Goal: Task Accomplishment & Management: Use online tool/utility

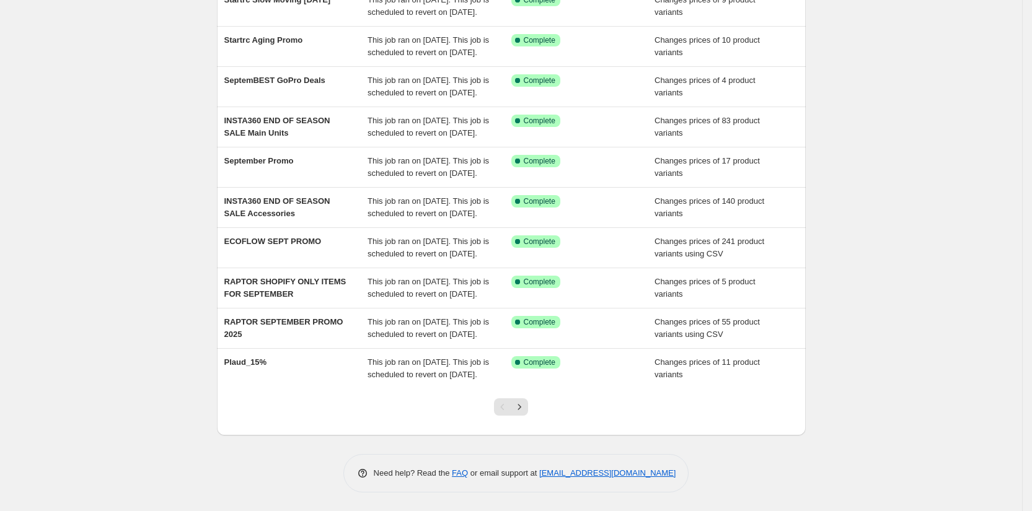
scroll to position [248, 0]
click at [524, 408] on icon "Next" at bounding box center [519, 407] width 12 height 12
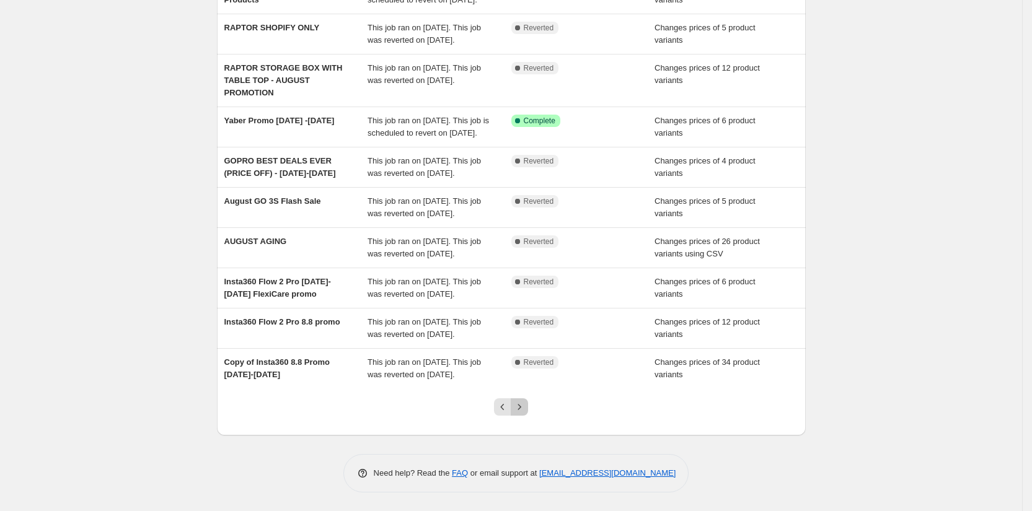
click at [528, 410] on button "Next" at bounding box center [519, 406] width 17 height 17
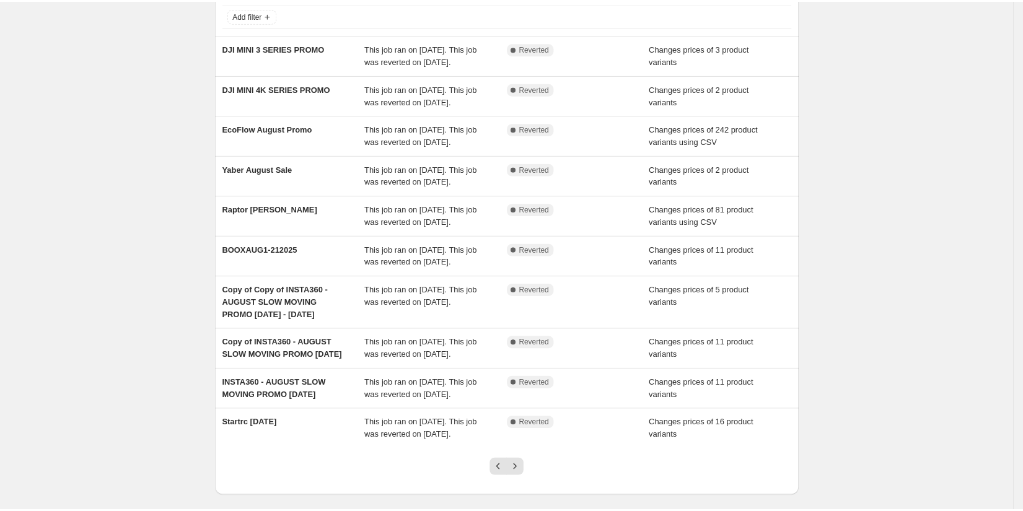
scroll to position [0, 0]
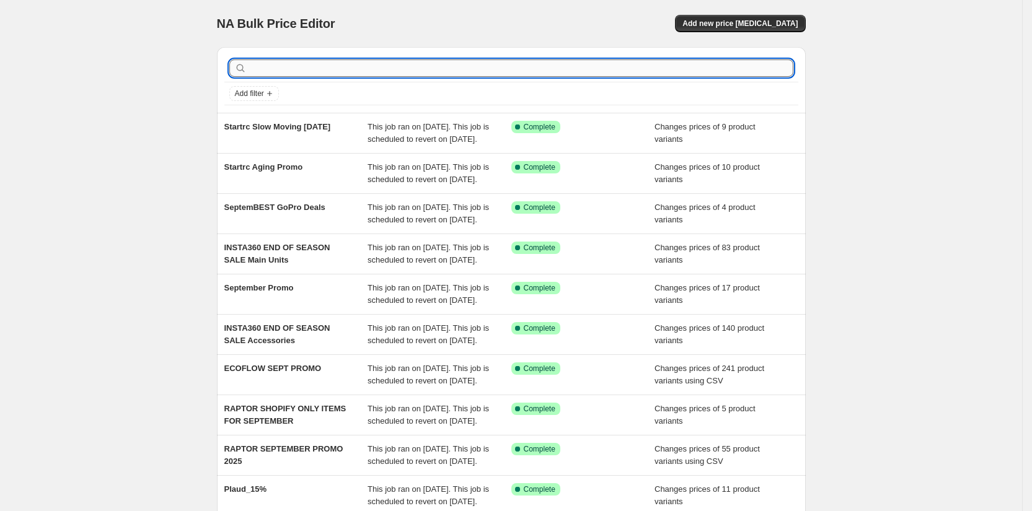
click at [266, 73] on input "text" at bounding box center [521, 67] width 544 height 17
type input "Dji"
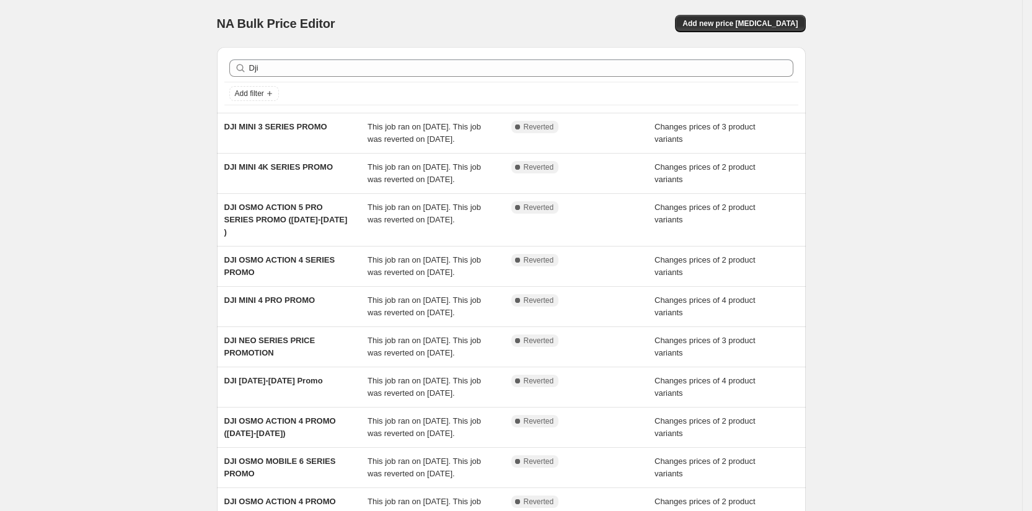
click at [81, 97] on div "NA Bulk Price Editor. This page is ready NA Bulk Price Editor Add new price cha…" at bounding box center [511, 325] width 1022 height 651
click at [109, 95] on div "NA Bulk Price Editor. This page is ready NA Bulk Price Editor Add new price cha…" at bounding box center [511, 325] width 1022 height 651
click at [78, 142] on div "NA Bulk Price Editor. This page is ready NA Bulk Price Editor Add new price cha…" at bounding box center [511, 325] width 1022 height 651
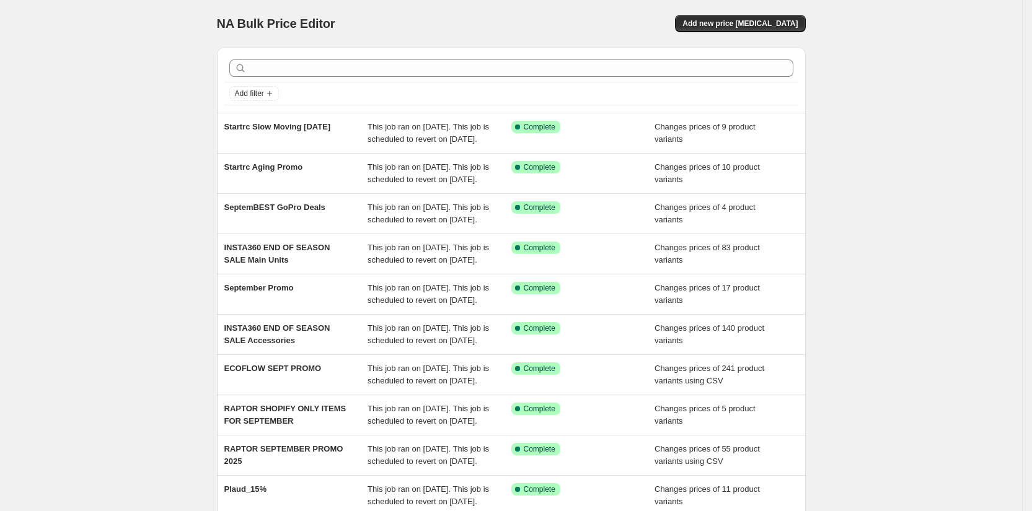
click at [649, 23] on div "Add new price [MEDICAL_DATA]" at bounding box center [658, 23] width 296 height 17
click at [722, 24] on span "Add new price [MEDICAL_DATA]" at bounding box center [739, 24] width 115 height 10
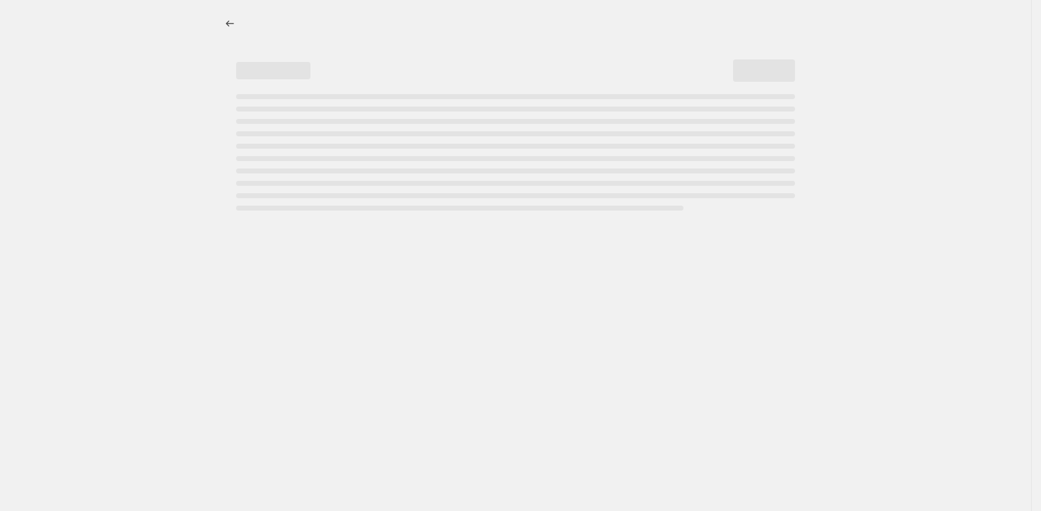
select select "percentage"
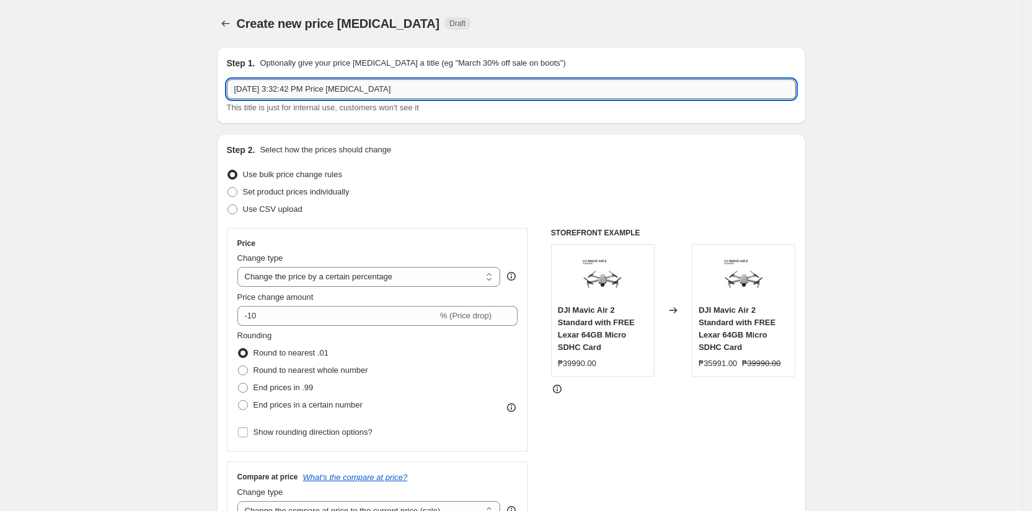
click at [447, 92] on input "[DATE] 3:32:42 PM Price [MEDICAL_DATA]" at bounding box center [511, 89] width 569 height 20
type input "DJI Osmo Action 4 ([DATE]-[DATE])"
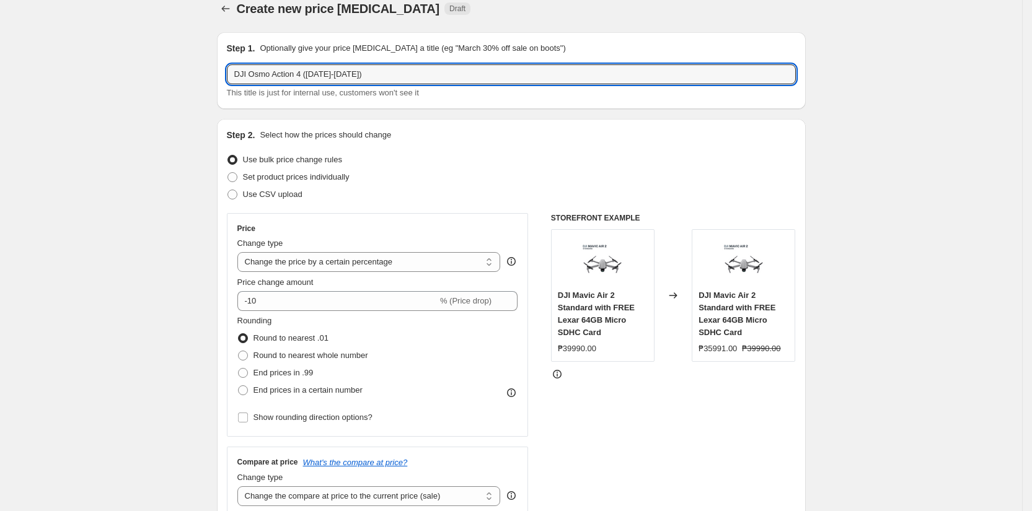
scroll to position [17, 0]
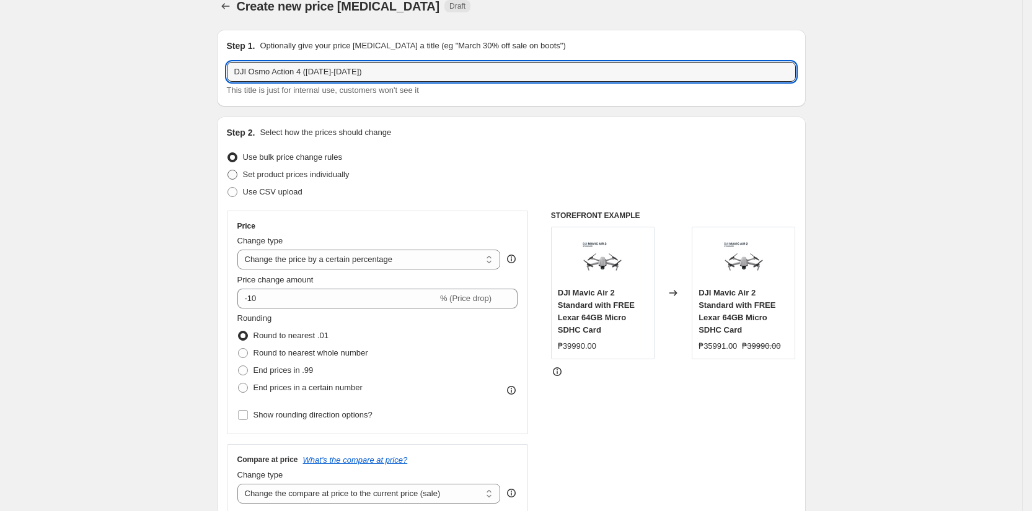
click at [252, 173] on span "Set product prices individually" at bounding box center [296, 174] width 107 height 9
click at [228, 170] on input "Set product prices individually" at bounding box center [227, 170] width 1 height 1
radio input "true"
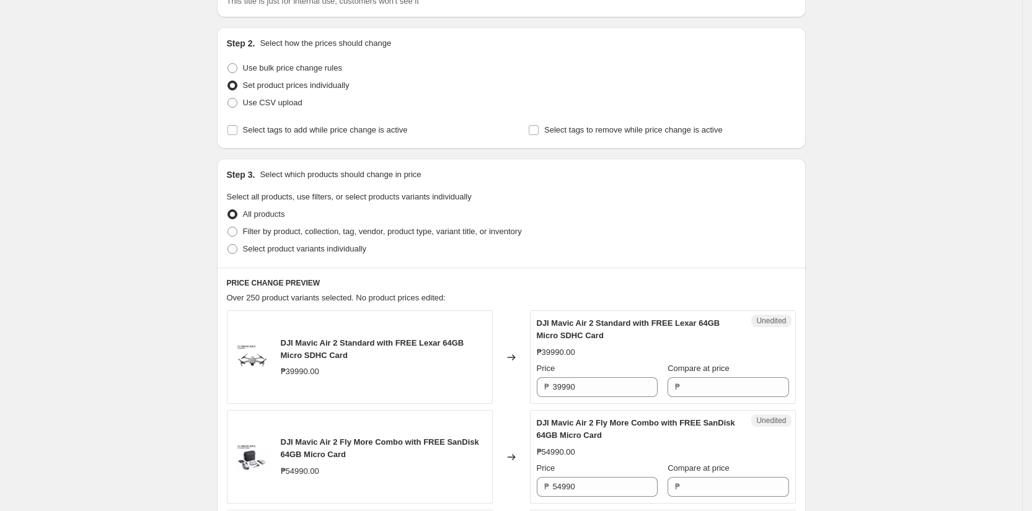
scroll to position [105, 0]
click at [237, 253] on span at bounding box center [232, 250] width 10 height 10
click at [228, 246] on input "Select product variants individually" at bounding box center [227, 245] width 1 height 1
radio input "true"
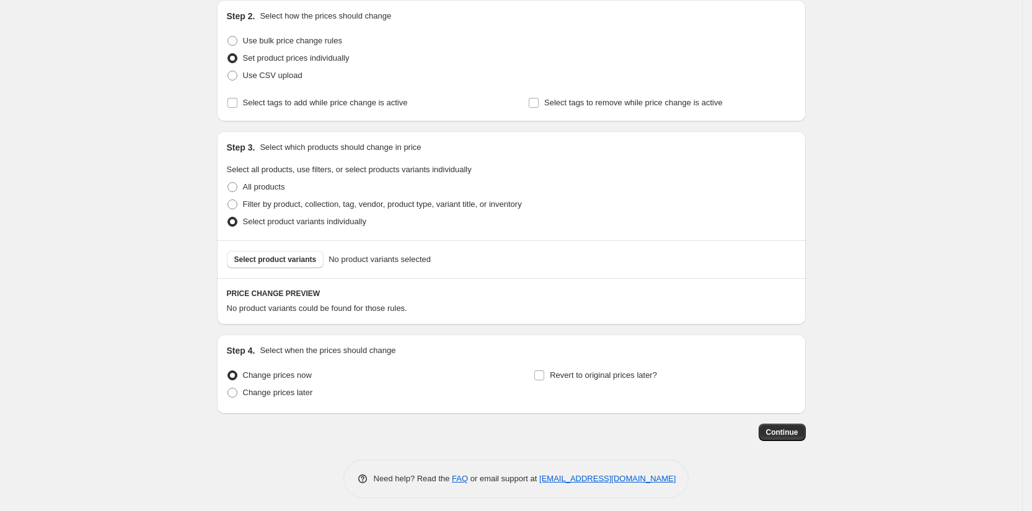
scroll to position [139, 0]
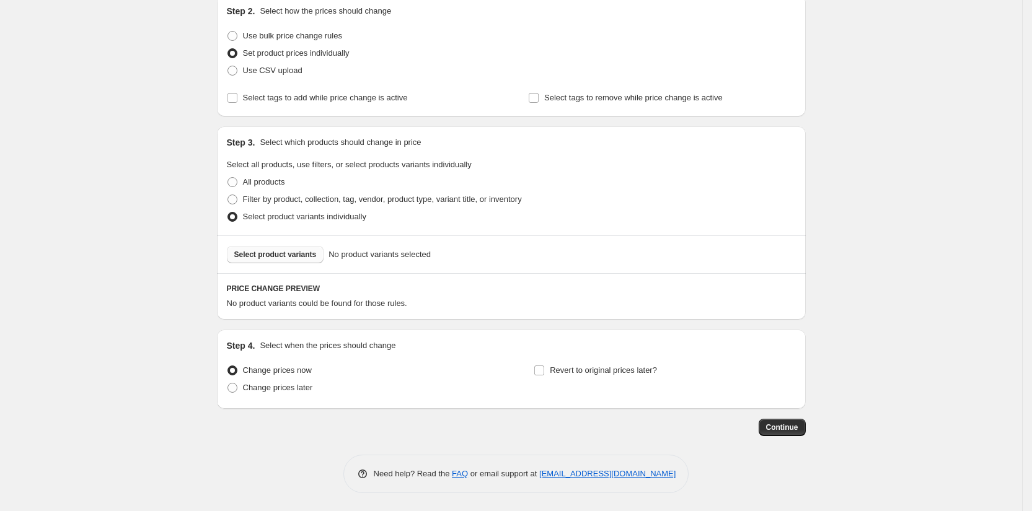
click at [261, 248] on button "Select product variants" at bounding box center [275, 254] width 97 height 17
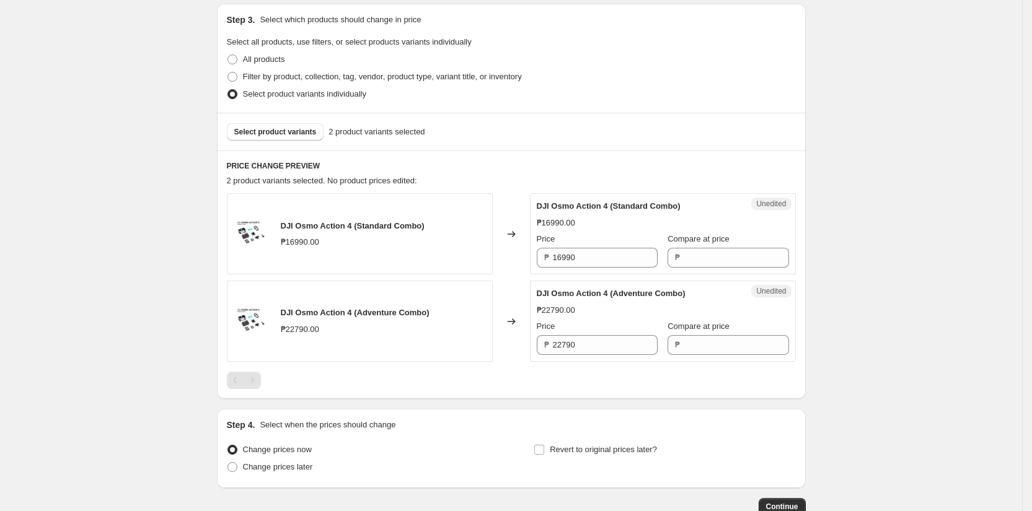
scroll to position [263, 0]
click at [606, 258] on input "16990" at bounding box center [605, 256] width 105 height 20
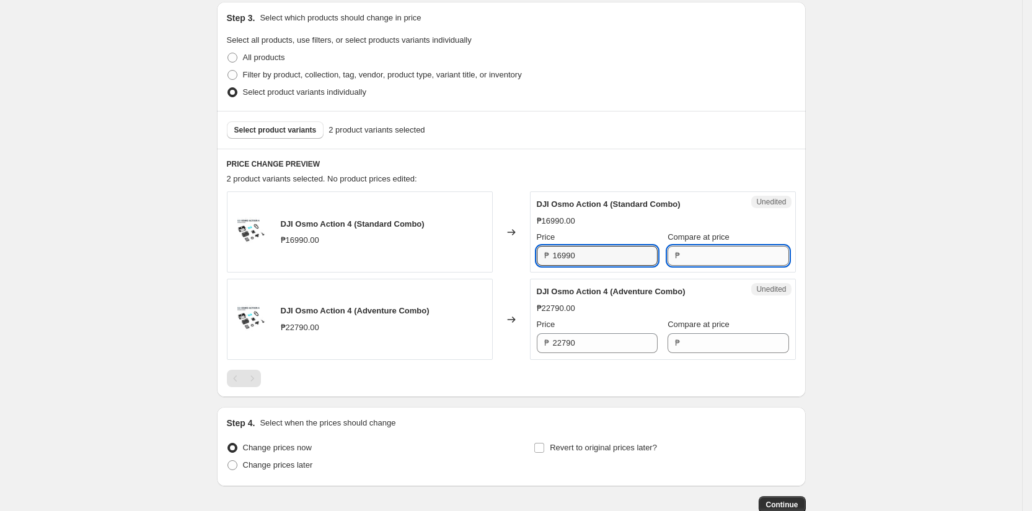
click at [712, 255] on input "Compare at price" at bounding box center [735, 256] width 105 height 20
paste input "16990"
type input "16990"
click at [616, 257] on input "16990" at bounding box center [605, 256] width 105 height 20
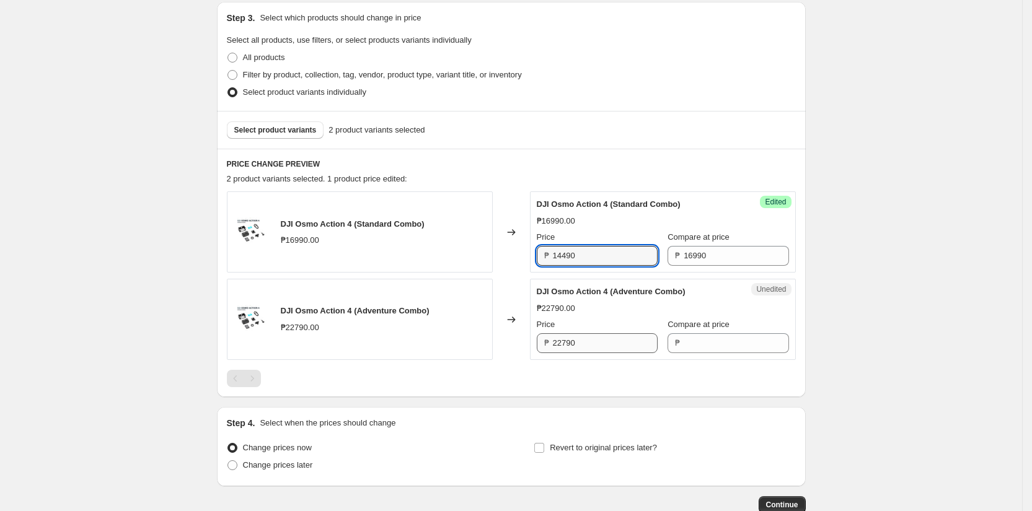
type input "14490"
click at [586, 342] on input "22790" at bounding box center [605, 343] width 105 height 20
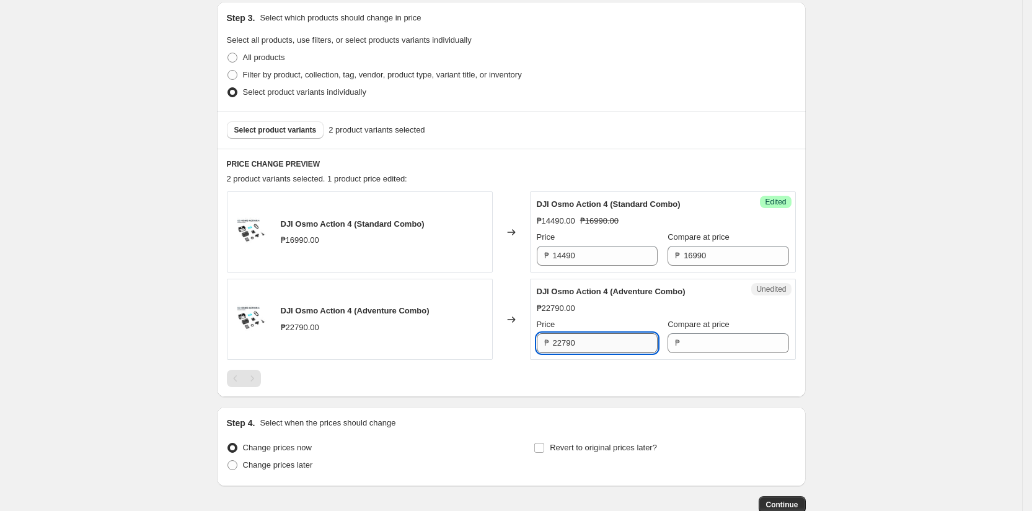
click at [586, 342] on input "22790" at bounding box center [605, 343] width 105 height 20
click at [696, 343] on input "Compare at price" at bounding box center [735, 343] width 105 height 20
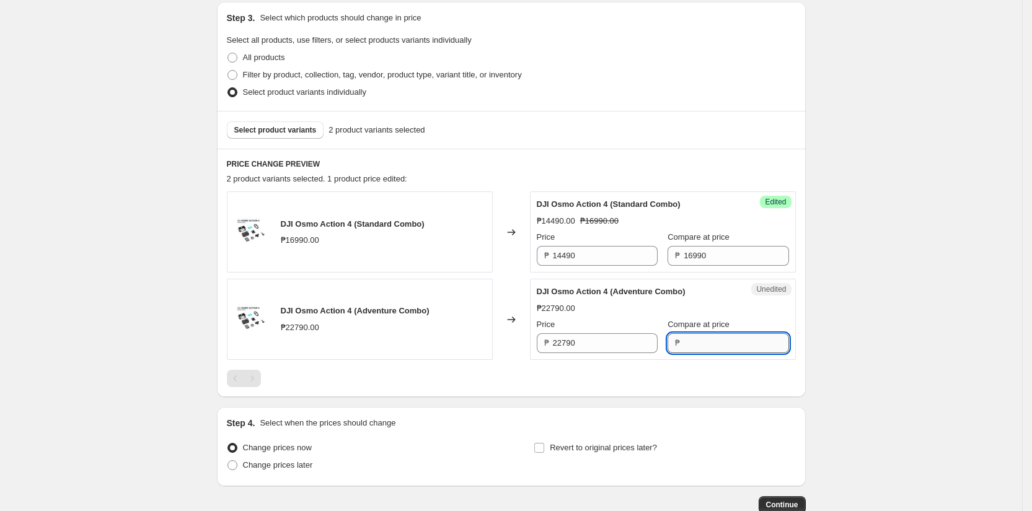
paste input "22790"
type input "22790"
click at [609, 348] on input "22790" at bounding box center [605, 343] width 105 height 20
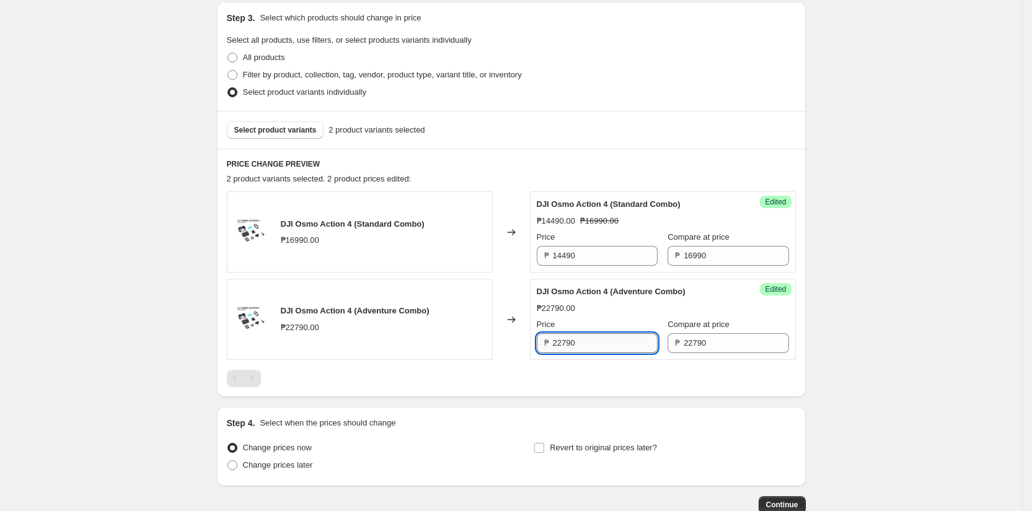
click at [609, 348] on input "22790" at bounding box center [605, 343] width 105 height 20
type input "20490"
click at [601, 375] on div at bounding box center [511, 378] width 569 height 17
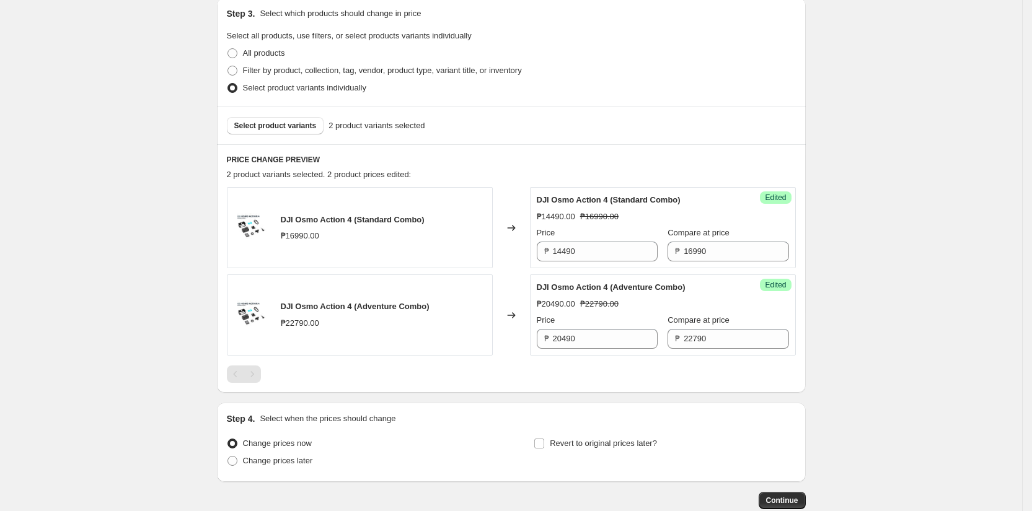
scroll to position [266, 0]
click at [266, 125] on span "Select product variants" at bounding box center [275, 128] width 82 height 10
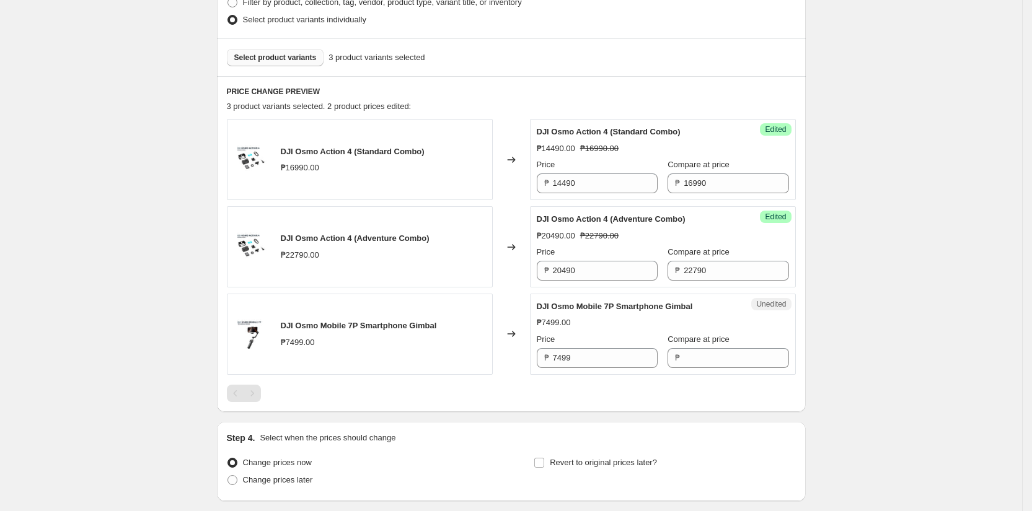
scroll to position [346, 0]
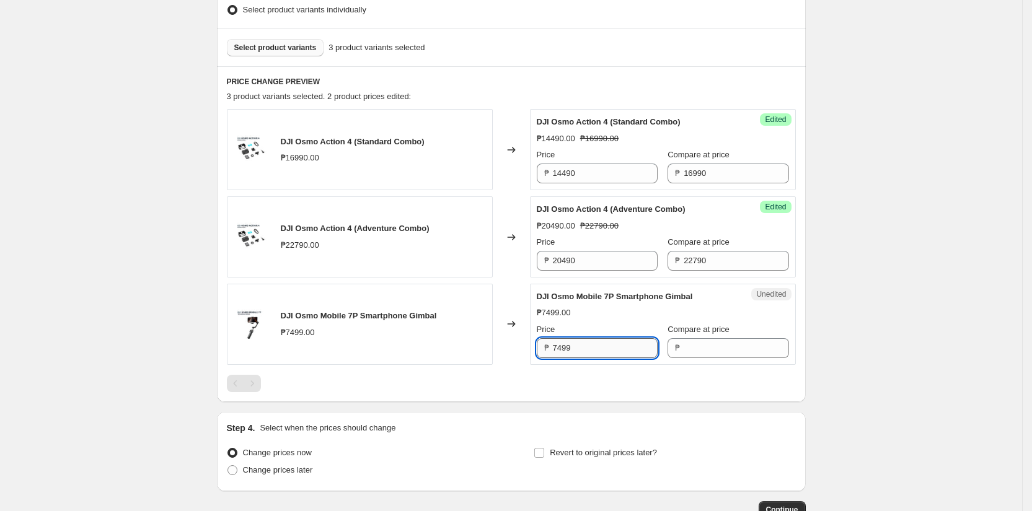
click at [585, 347] on input "7499" at bounding box center [605, 348] width 105 height 20
click at [685, 343] on input "Compare at price" at bounding box center [735, 348] width 105 height 20
paste input "7499"
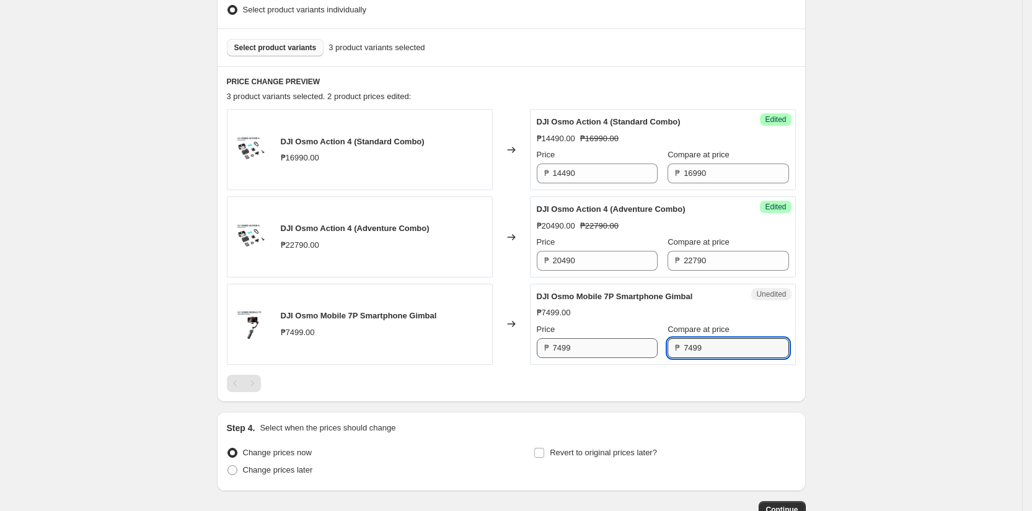
type input "7499"
click at [613, 346] on input "7499" at bounding box center [605, 348] width 105 height 20
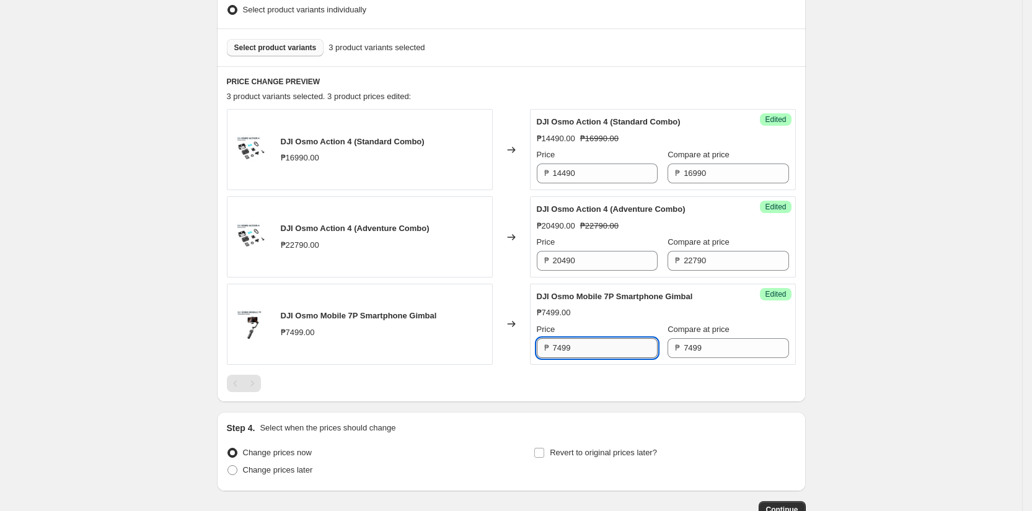
click at [613, 346] on input "7499" at bounding box center [605, 348] width 105 height 20
type input "6399"
click at [181, 276] on div "Create new price change job. This page is ready Create new price change job Dra…" at bounding box center [511, 124] width 1022 height 940
click at [274, 45] on span "Select product variants" at bounding box center [275, 48] width 82 height 10
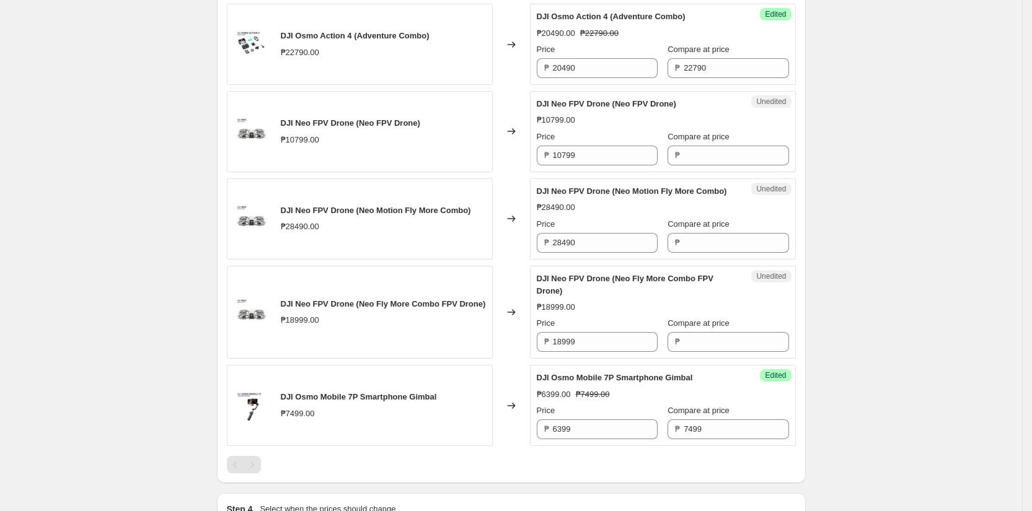
scroll to position [539, 0]
click at [592, 158] on input "10799" at bounding box center [605, 155] width 105 height 20
click at [699, 147] on input "Compare at price" at bounding box center [735, 155] width 105 height 20
paste input "10799"
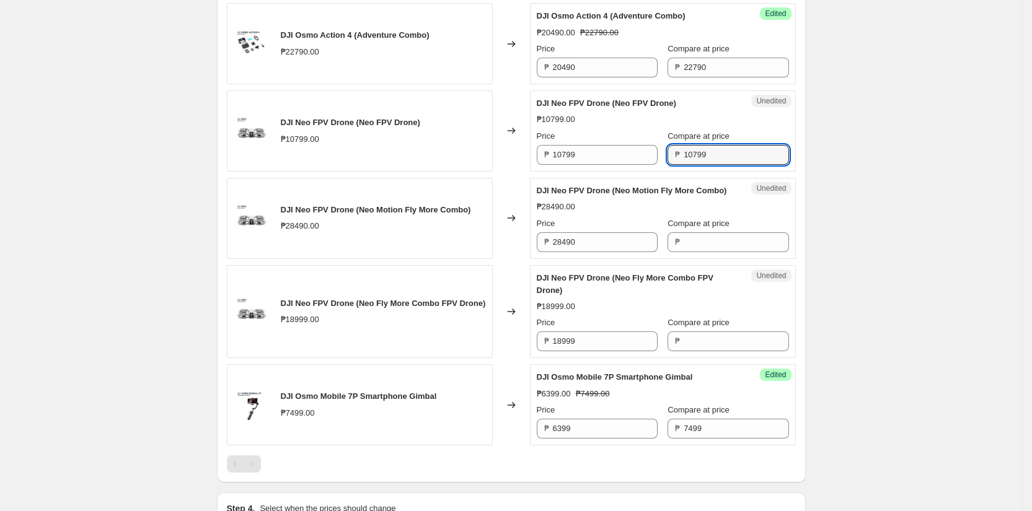
type input "10799"
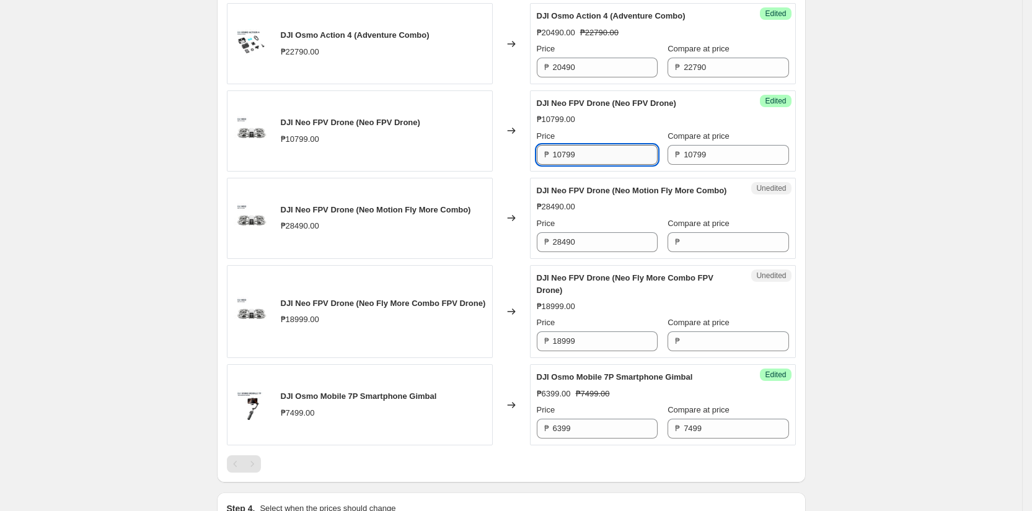
click at [600, 151] on input "10799" at bounding box center [605, 155] width 105 height 20
paste input "9,190.00"
click at [591, 249] on input "28490" at bounding box center [605, 242] width 105 height 20
click at [585, 150] on input "10799" at bounding box center [605, 155] width 105 height 20
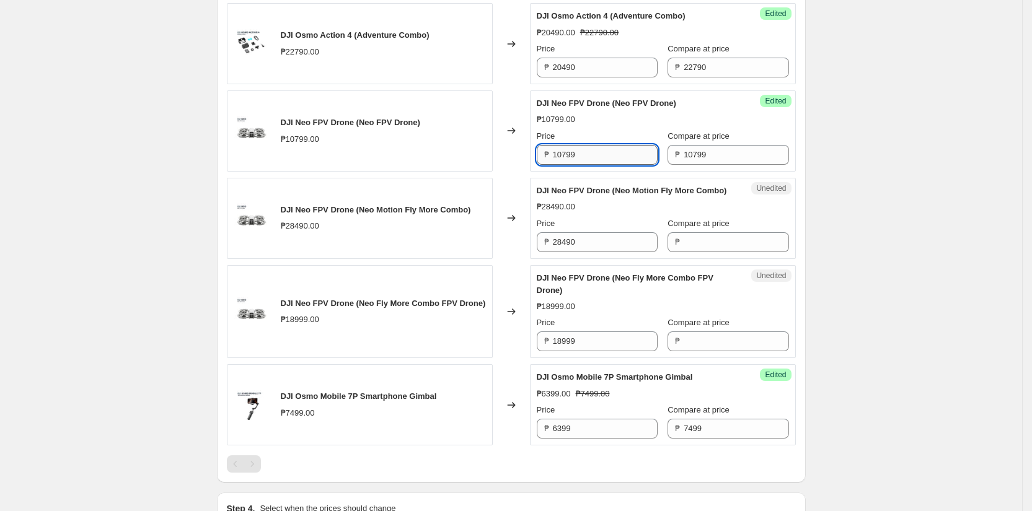
click at [585, 150] on input "10799" at bounding box center [605, 155] width 105 height 20
type input "9190"
click at [593, 169] on div "Success Edited DJI Neo FPV Drone (Neo FPV Drone) ₱10799.00 Price ₱ 9190 Compare…" at bounding box center [663, 130] width 266 height 81
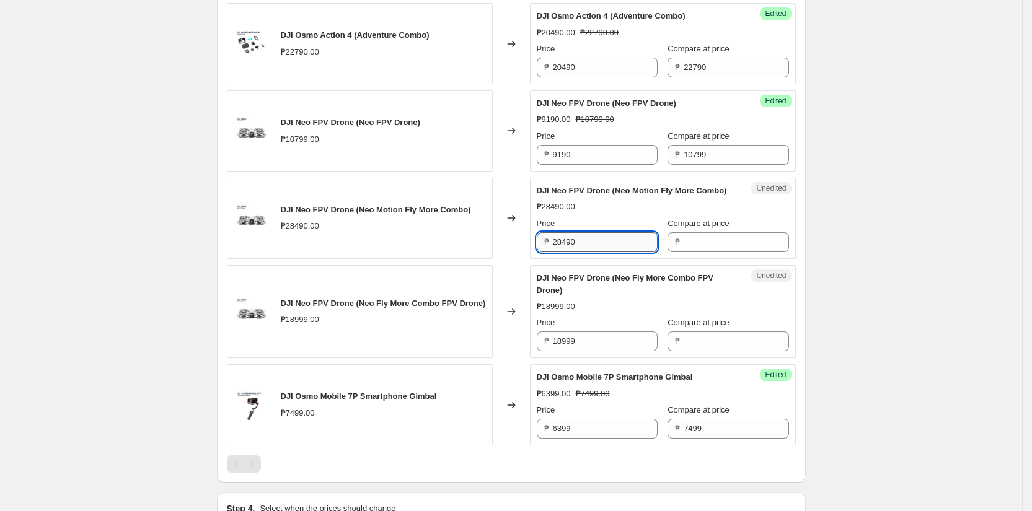
click at [597, 252] on input "28490" at bounding box center [605, 242] width 105 height 20
click at [699, 252] on input "Compare at price" at bounding box center [735, 242] width 105 height 20
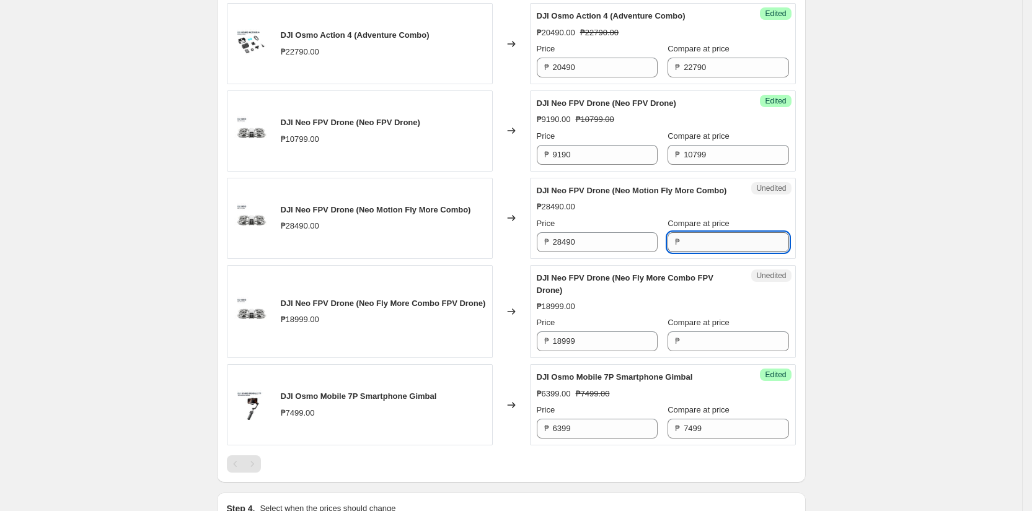
paste input "28490"
type input "28490"
click at [595, 252] on input "28490" at bounding box center [605, 242] width 105 height 20
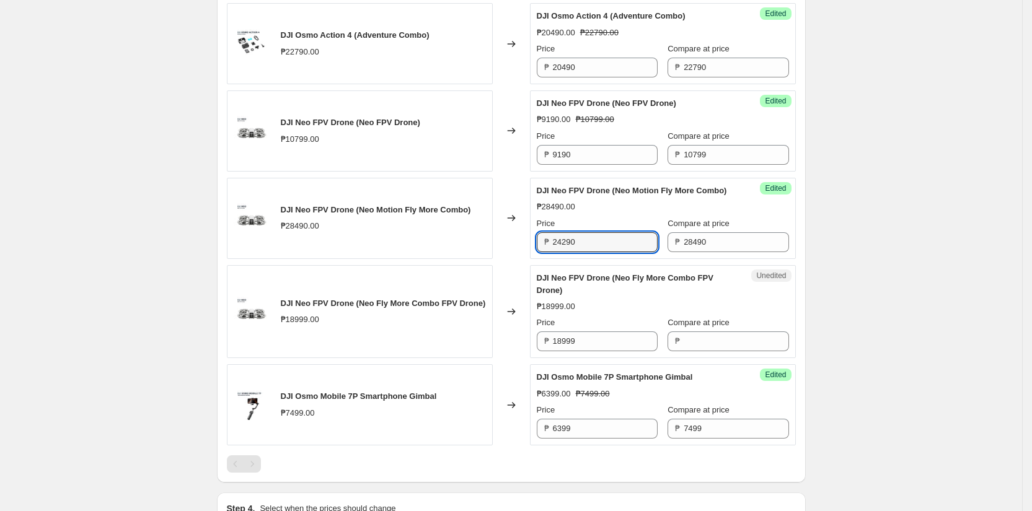
type input "24290"
click at [519, 259] on div "Changed to" at bounding box center [511, 218] width 37 height 81
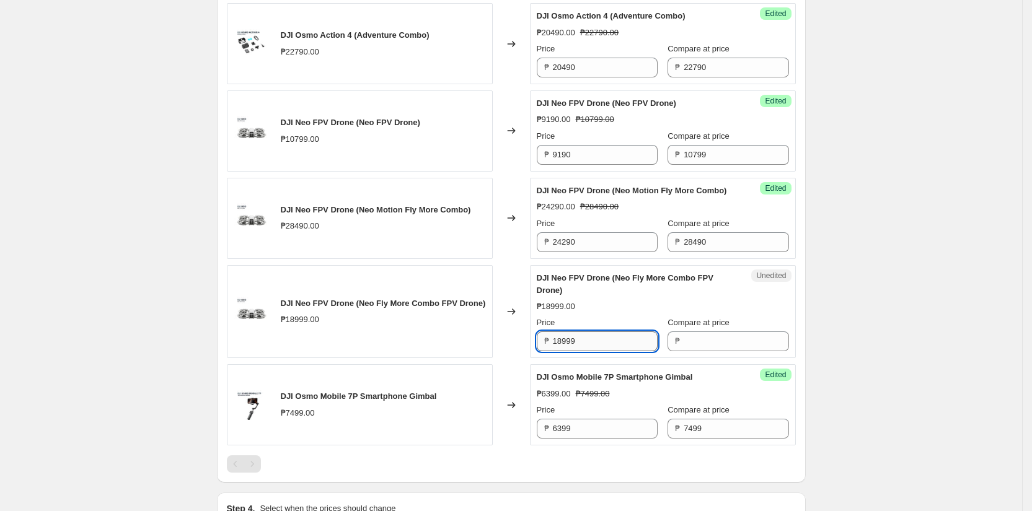
click at [584, 349] on input "18999" at bounding box center [605, 341] width 105 height 20
click at [696, 351] on input "Compare at price" at bounding box center [735, 341] width 105 height 20
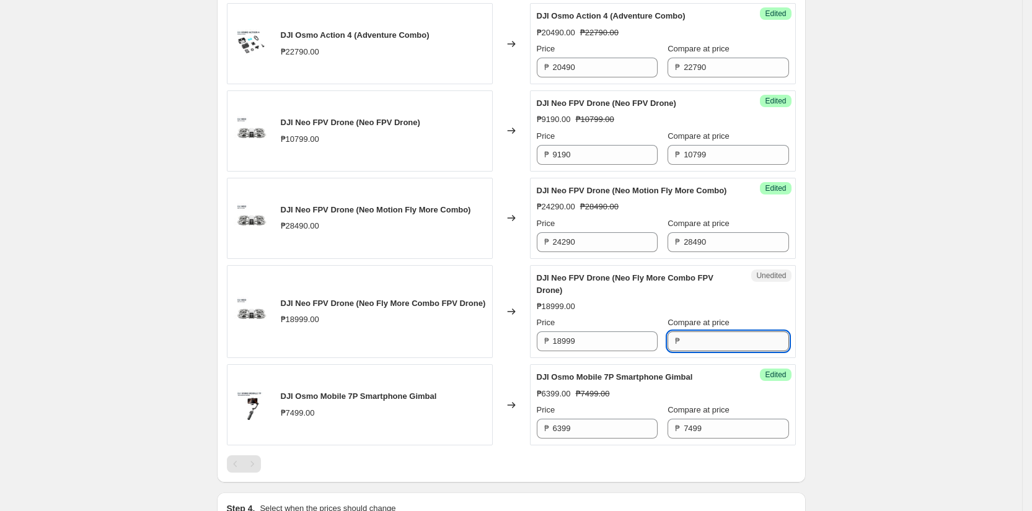
paste input "18999"
type input "18999"
click at [582, 351] on input "18999" at bounding box center [605, 341] width 105 height 20
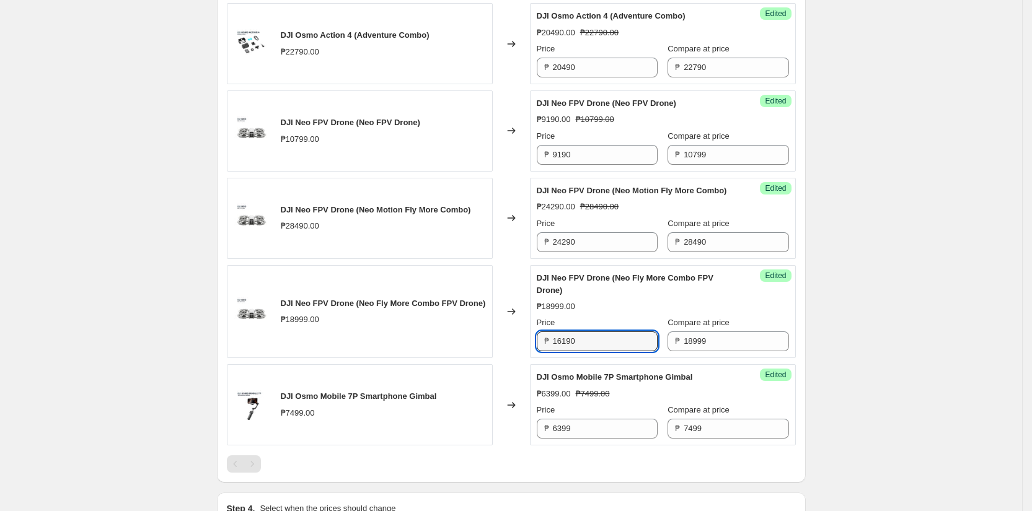
type input "16190"
click at [506, 340] on div "Changed to" at bounding box center [511, 312] width 37 height 94
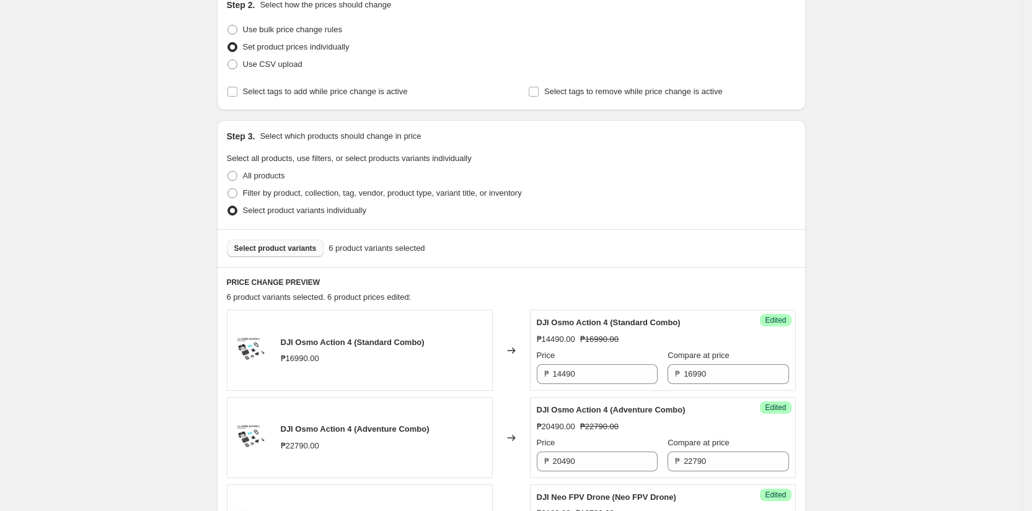
scroll to position [127, 0]
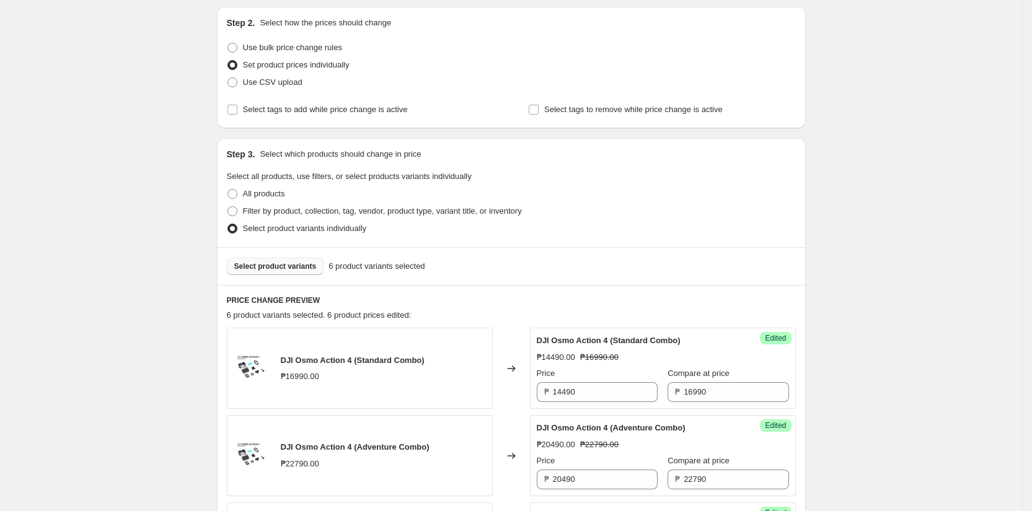
click at [268, 269] on span "Select product variants" at bounding box center [275, 266] width 82 height 10
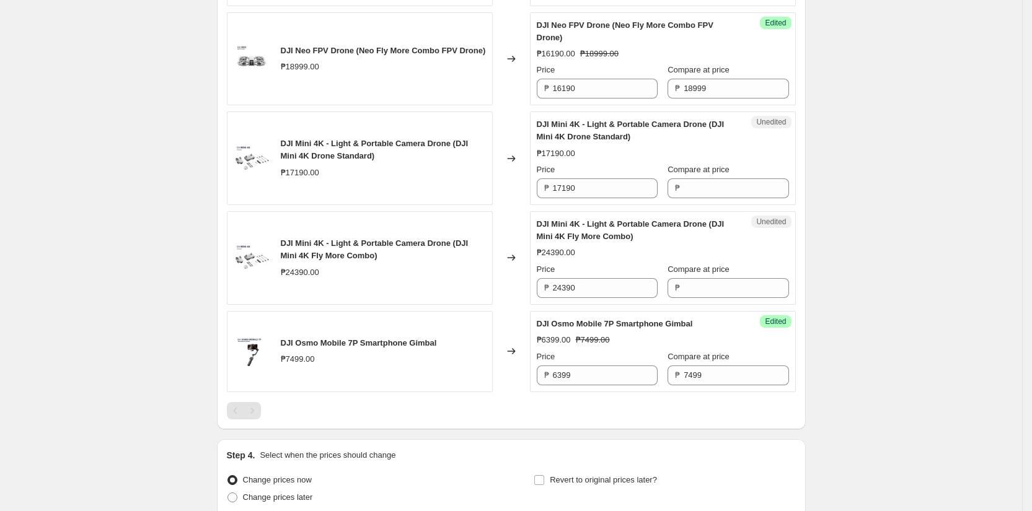
scroll to position [793, 0]
click at [616, 197] on input "17190" at bounding box center [605, 187] width 105 height 20
click at [710, 197] on input "Compare at price" at bounding box center [735, 187] width 105 height 20
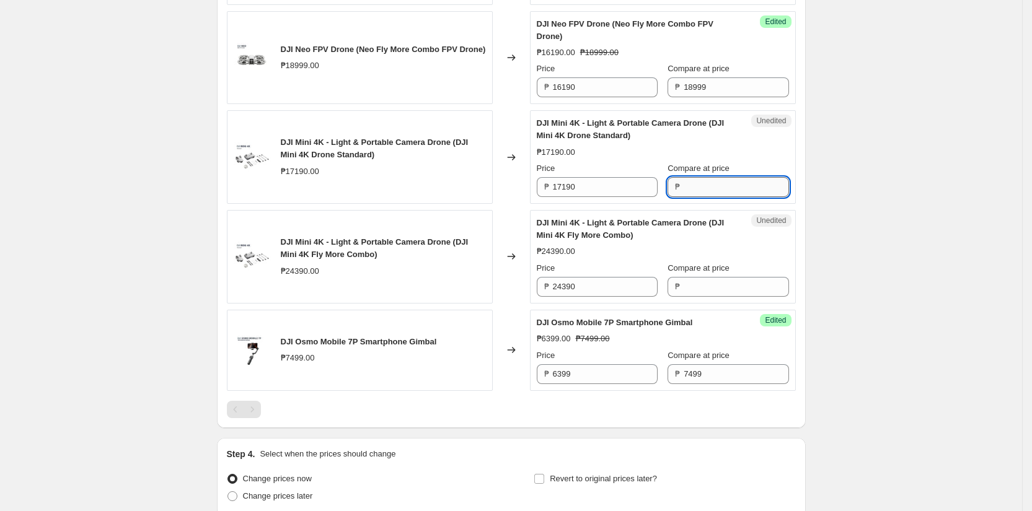
paste input "17190"
type input "17190"
click at [626, 197] on input "17190" at bounding box center [605, 187] width 105 height 20
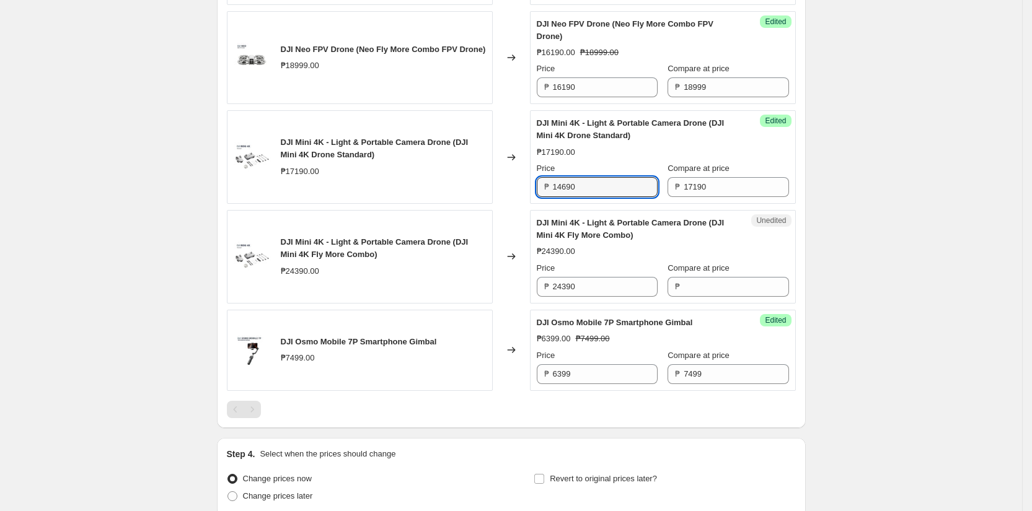
type input "14690"
click at [518, 250] on div "Changed to" at bounding box center [511, 257] width 37 height 94
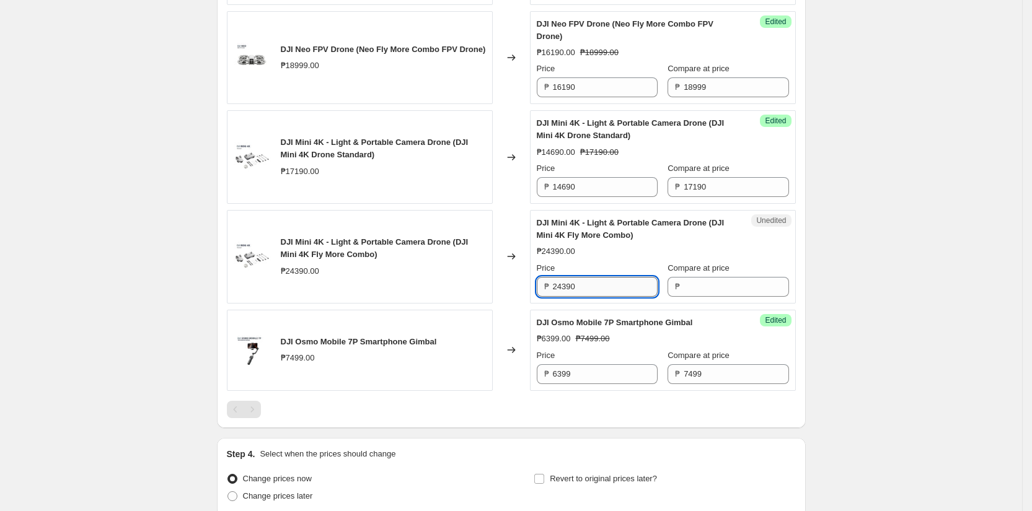
click at [603, 297] on input "24390" at bounding box center [605, 287] width 105 height 20
click at [705, 292] on input "Compare at price" at bounding box center [735, 287] width 105 height 20
paste input "24390"
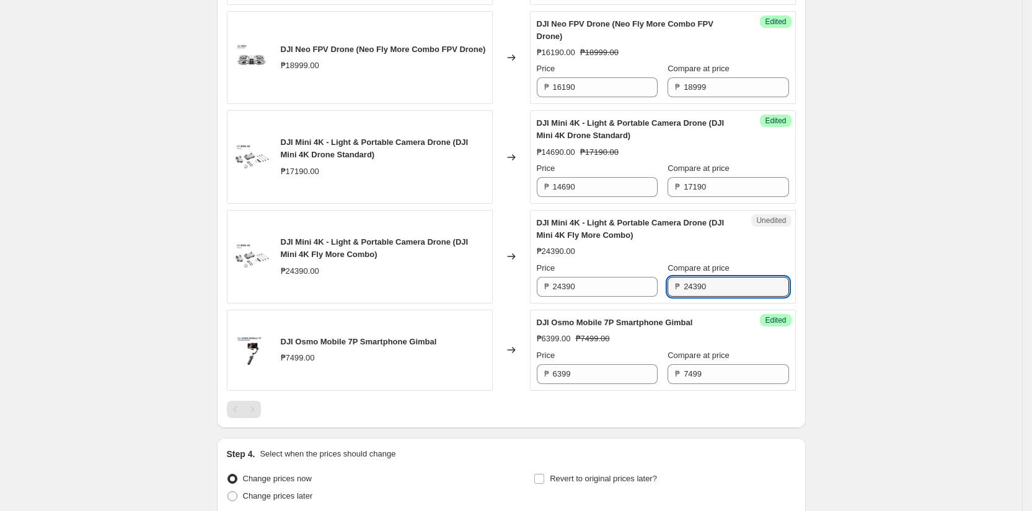
type input "24390"
click at [626, 297] on input "24390" at bounding box center [605, 287] width 105 height 20
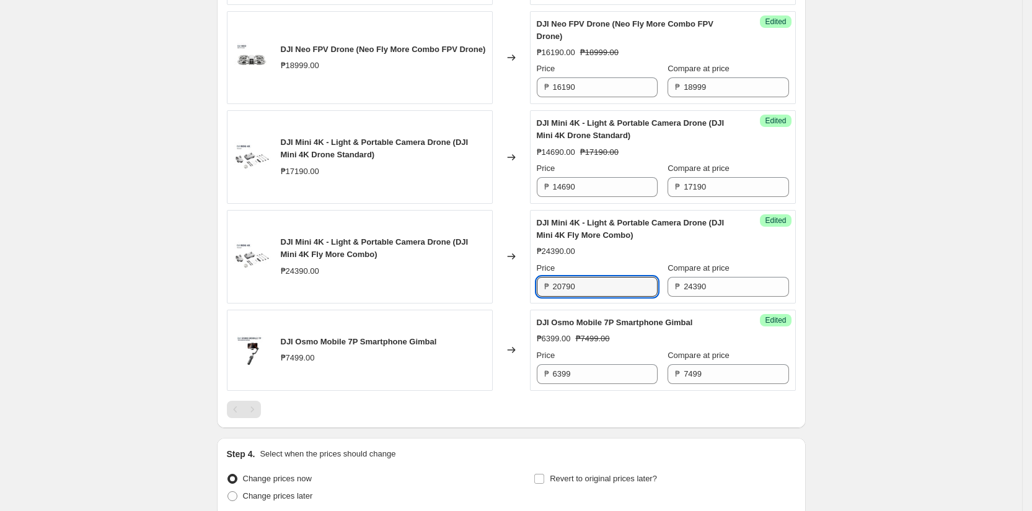
type input "20790"
click at [505, 283] on div "Changed to" at bounding box center [511, 257] width 37 height 94
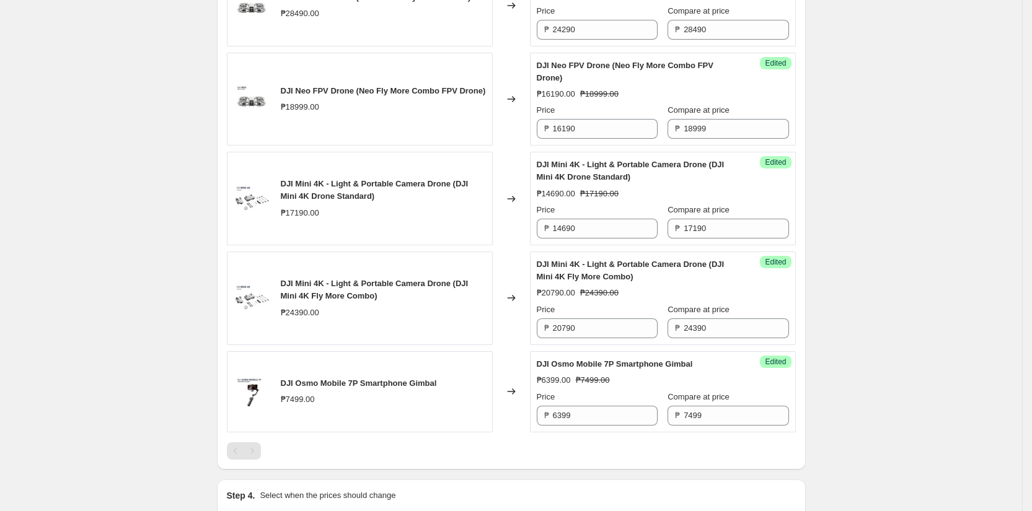
scroll to position [747, 0]
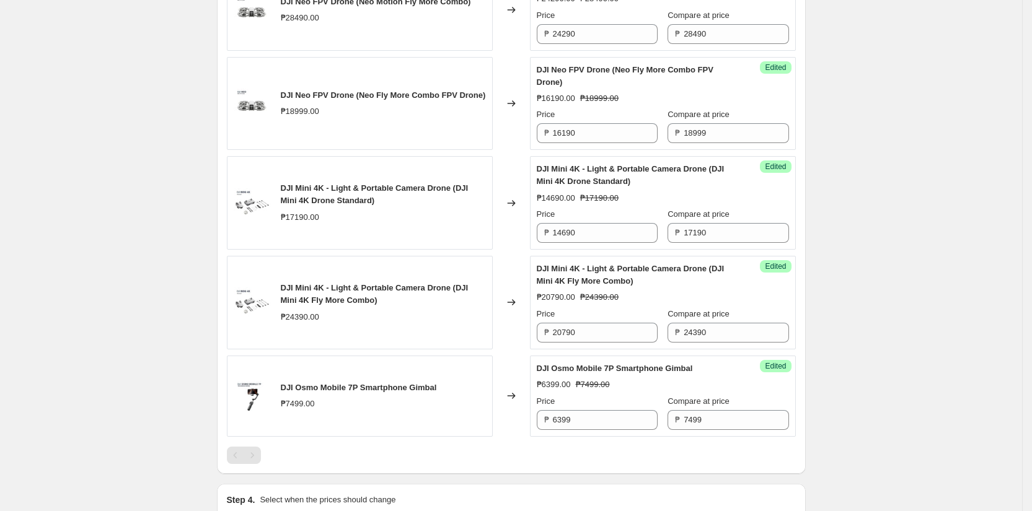
click at [520, 139] on div "Changed to" at bounding box center [511, 104] width 37 height 94
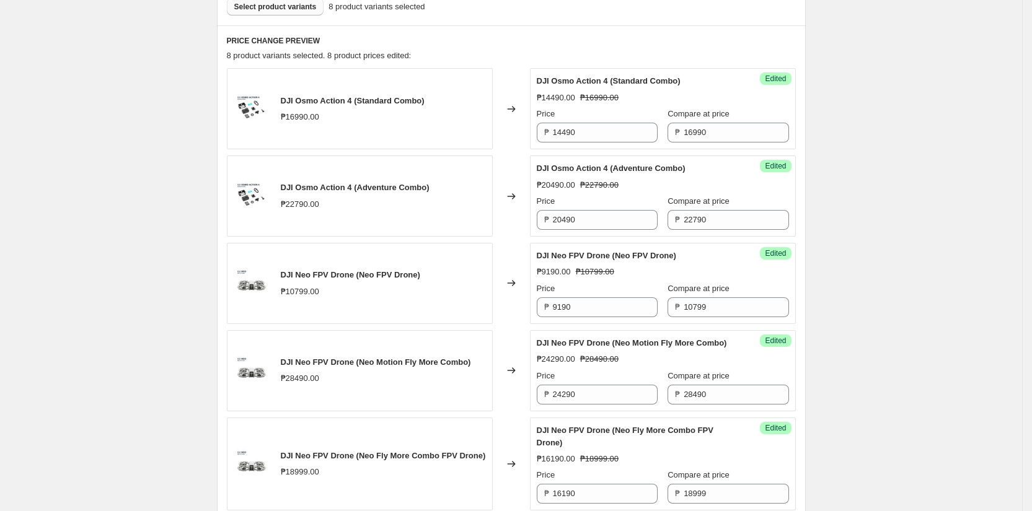
scroll to position [387, 0]
click at [187, 128] on div "Create new price change job. This page is ready Create new price change job Dra…" at bounding box center [511, 319] width 1022 height 1413
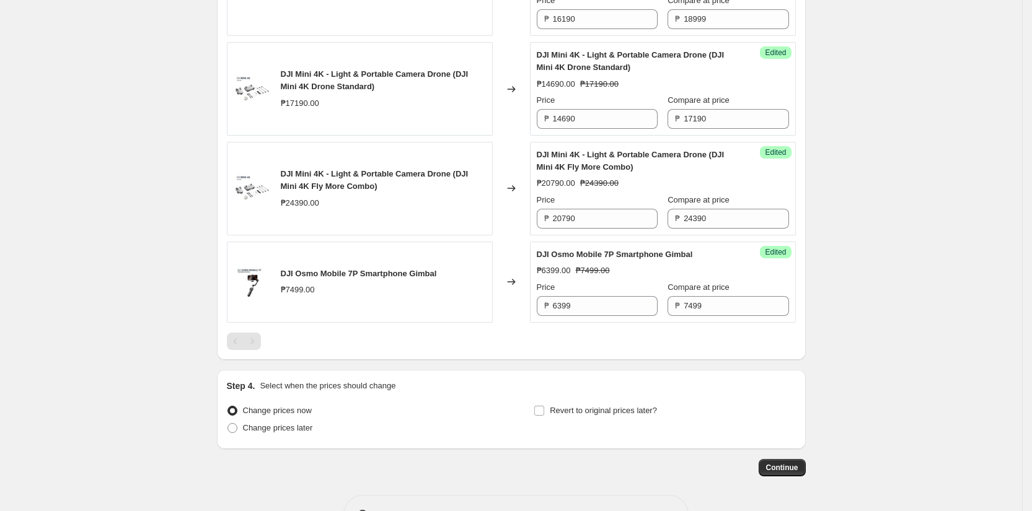
scroll to position [910, 0]
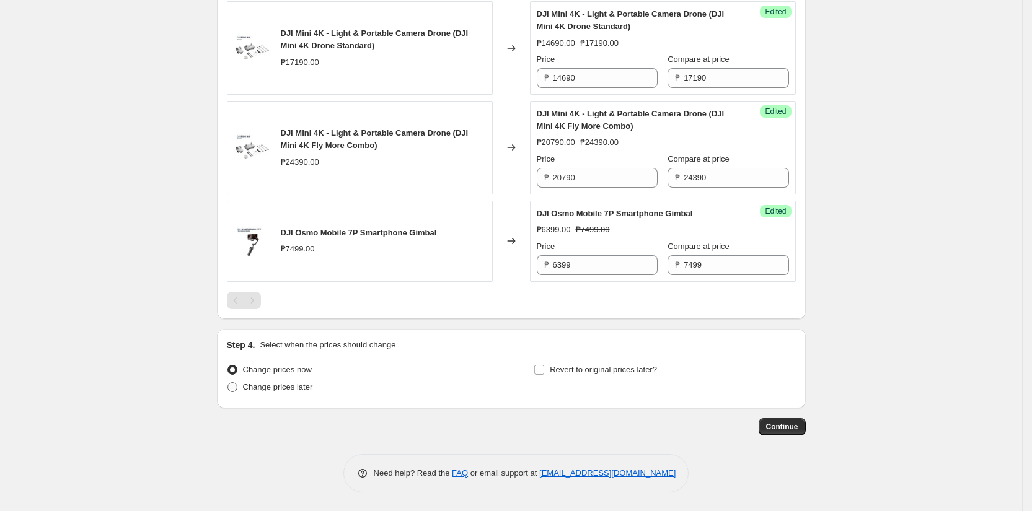
click at [237, 387] on span at bounding box center [232, 387] width 10 height 10
click at [228, 383] on input "Change prices later" at bounding box center [227, 382] width 1 height 1
radio input "true"
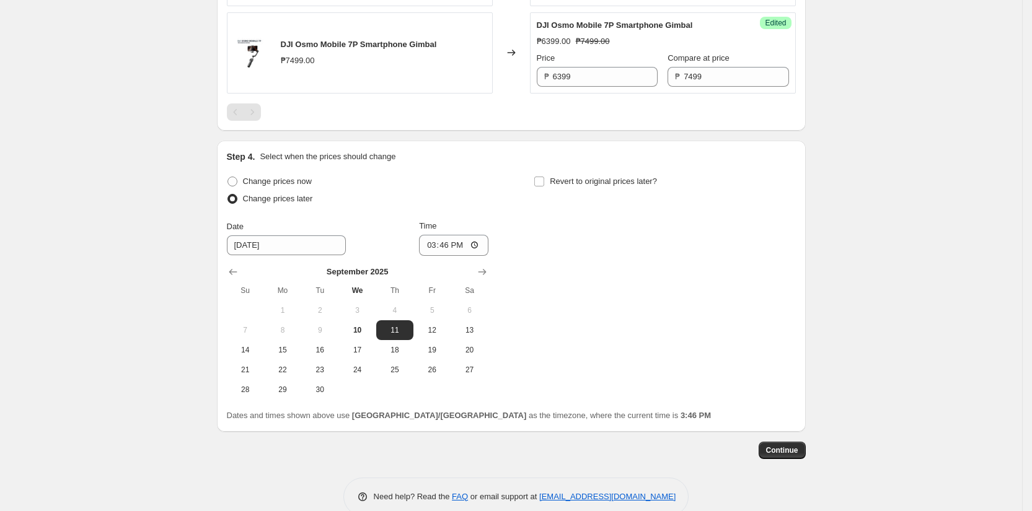
scroll to position [1095, 0]
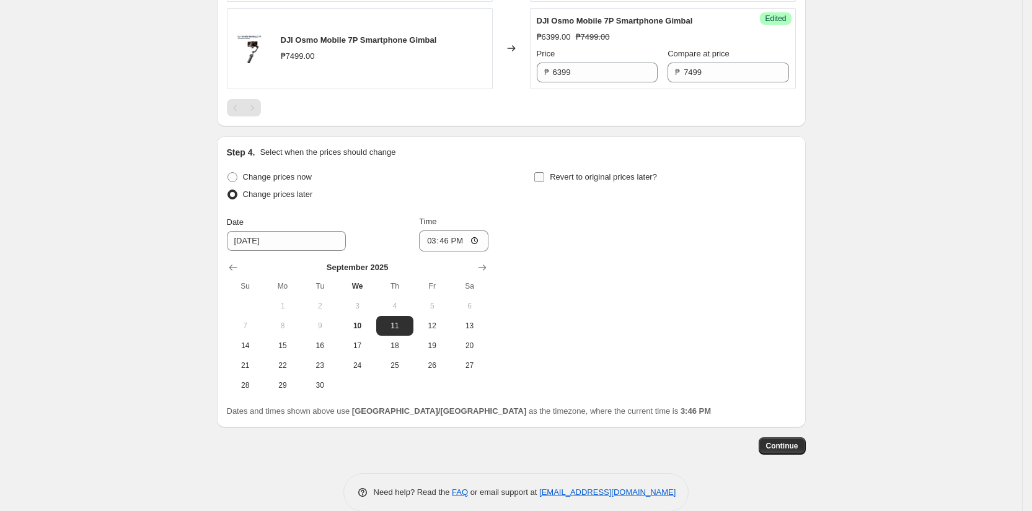
click at [550, 186] on label "Revert to original prices later?" at bounding box center [594, 177] width 123 height 17
click at [544, 182] on input "Revert to original prices later?" at bounding box center [539, 177] width 10 height 10
checkbox input "true"
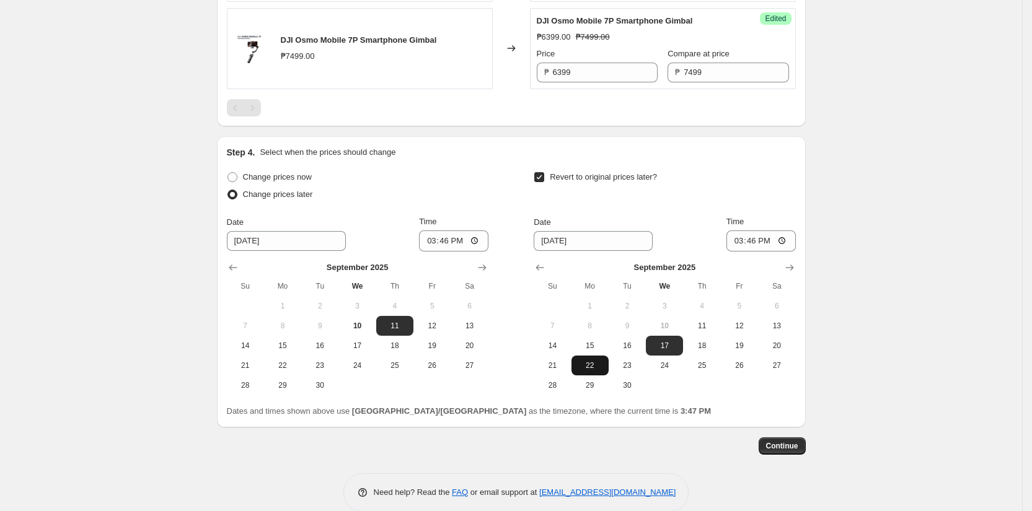
click at [589, 370] on span "22" at bounding box center [589, 366] width 27 height 10
type input "9/22/2025"
click at [743, 252] on input "15:46" at bounding box center [760, 240] width 69 height 21
click at [786, 249] on input "15:46" at bounding box center [760, 240] width 69 height 21
type input "00:00"
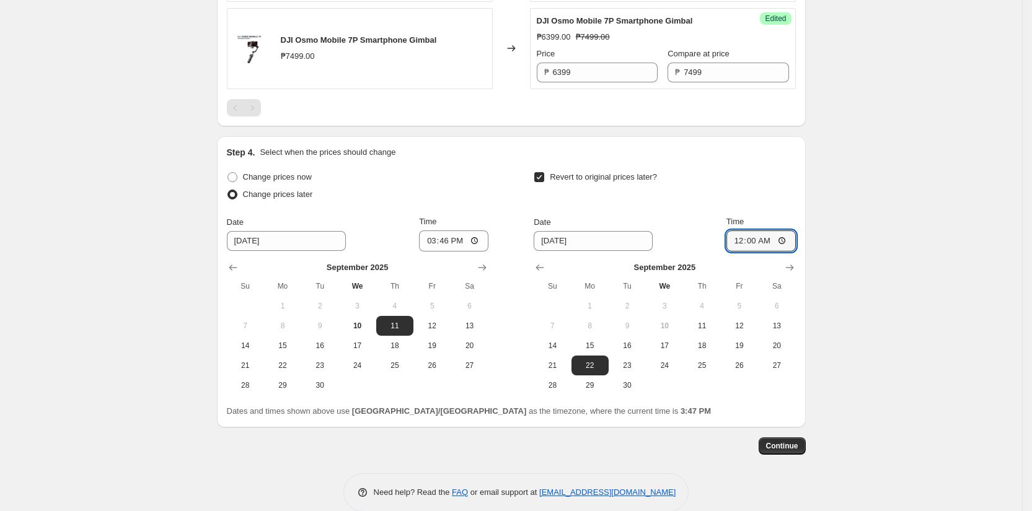
click at [774, 196] on div "Revert to original prices later?" at bounding box center [663, 187] width 261 height 37
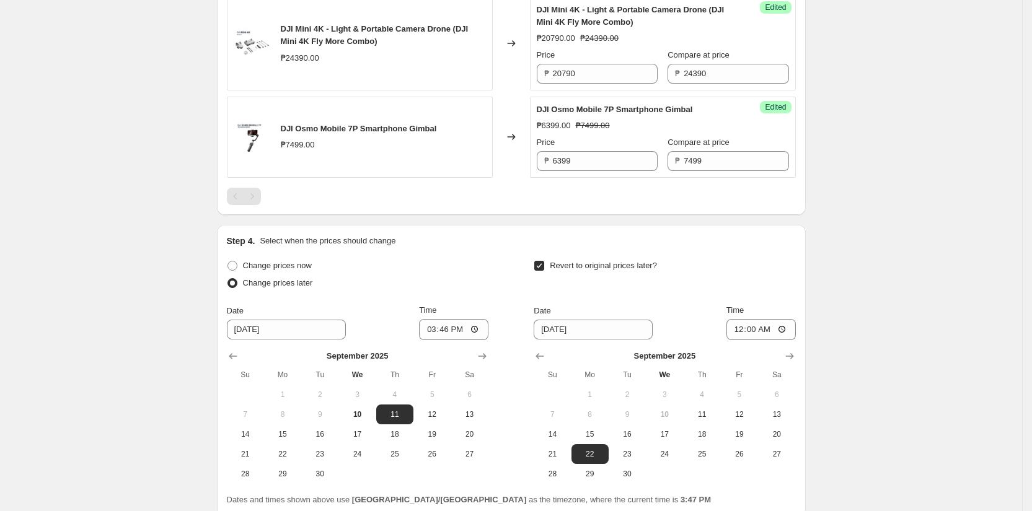
scroll to position [1003, 0]
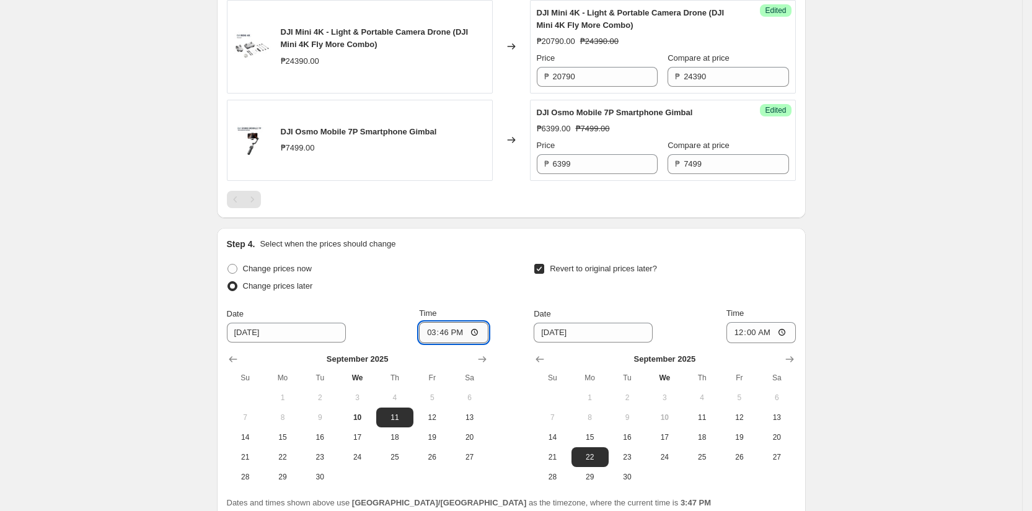
click at [448, 343] on input "15:46" at bounding box center [453, 332] width 69 height 21
click at [486, 278] on div "Change prices now" at bounding box center [357, 268] width 261 height 17
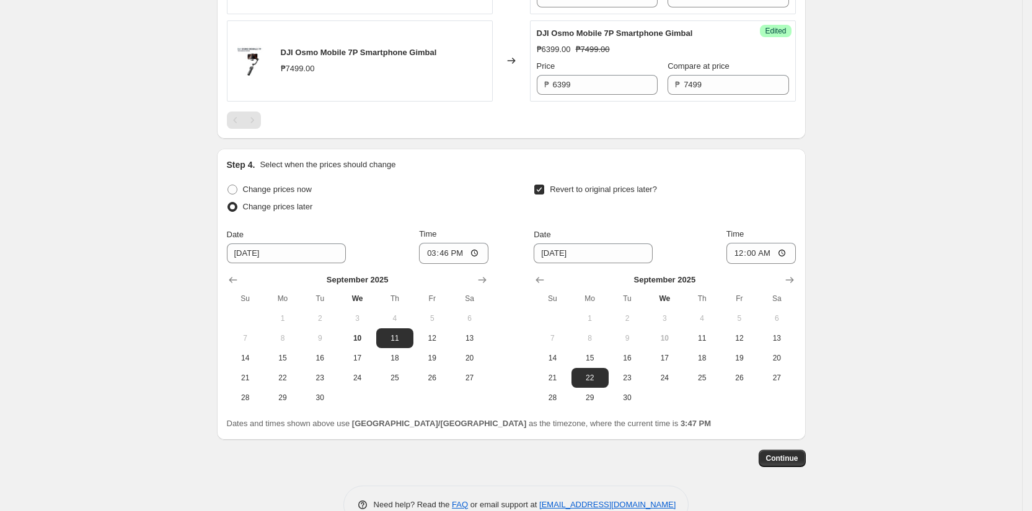
scroll to position [1084, 0]
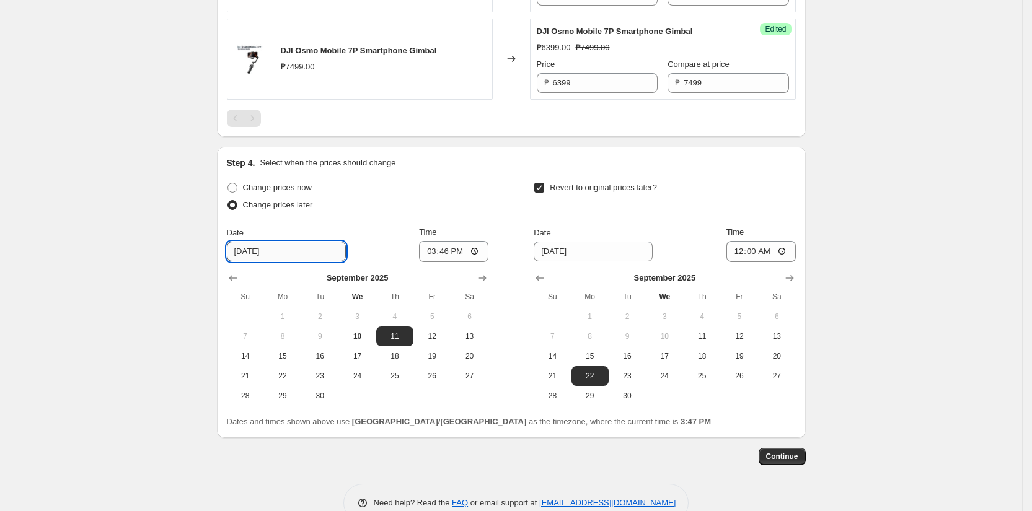
click at [252, 261] on input "9/11/2025" at bounding box center [286, 252] width 119 height 20
click at [357, 339] on button "10" at bounding box center [356, 337] width 37 height 20
type input "9/10/2025"
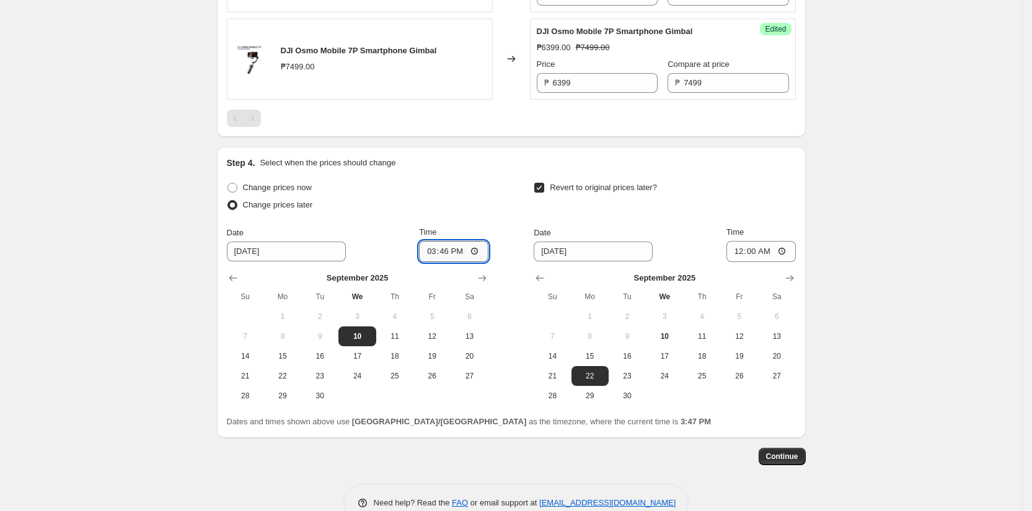
click at [449, 260] on input "15:46" at bounding box center [453, 251] width 69 height 21
type input "15:49"
click at [483, 211] on div "Change prices later" at bounding box center [357, 204] width 261 height 17
click at [783, 462] on span "Continue" at bounding box center [782, 457] width 32 height 10
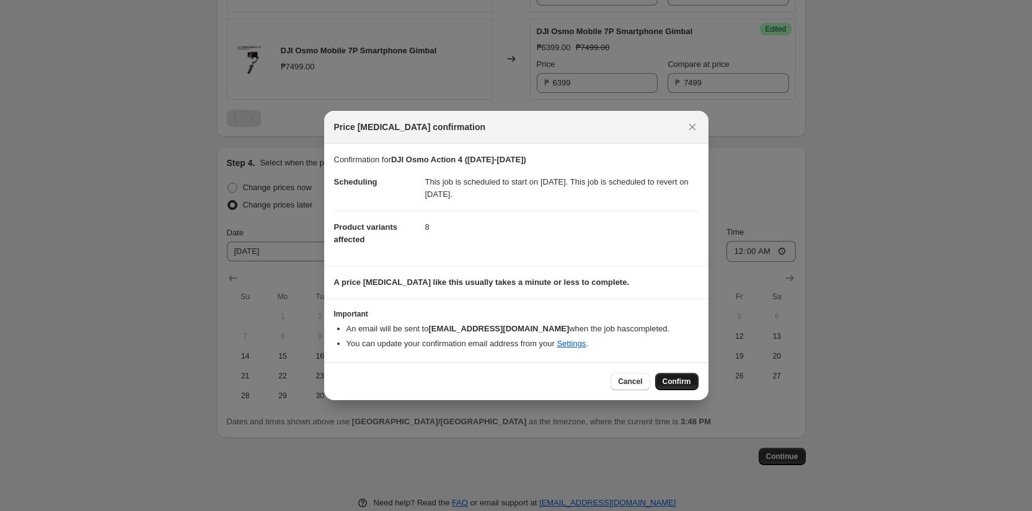
click at [681, 382] on span "Confirm" at bounding box center [676, 382] width 28 height 10
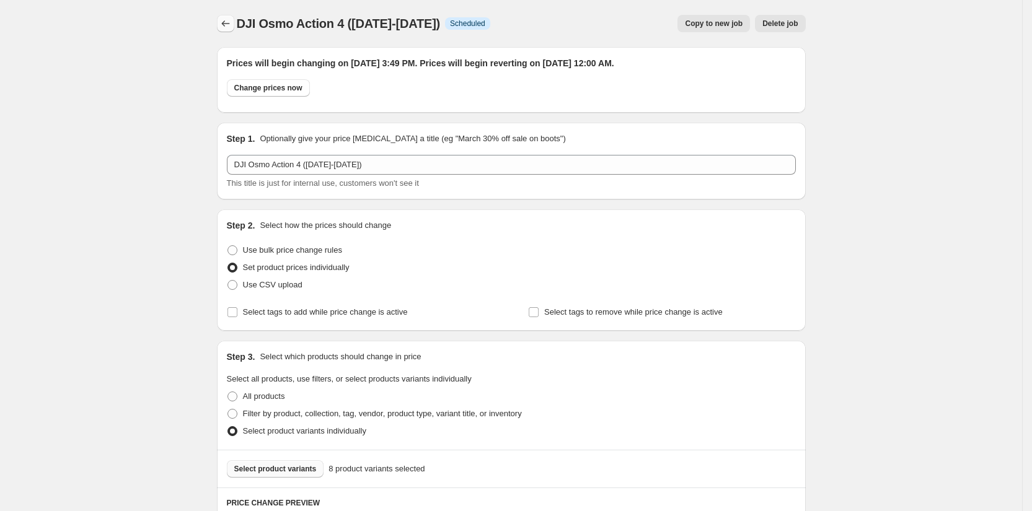
click at [232, 20] on icon "Price change jobs" at bounding box center [225, 23] width 12 height 12
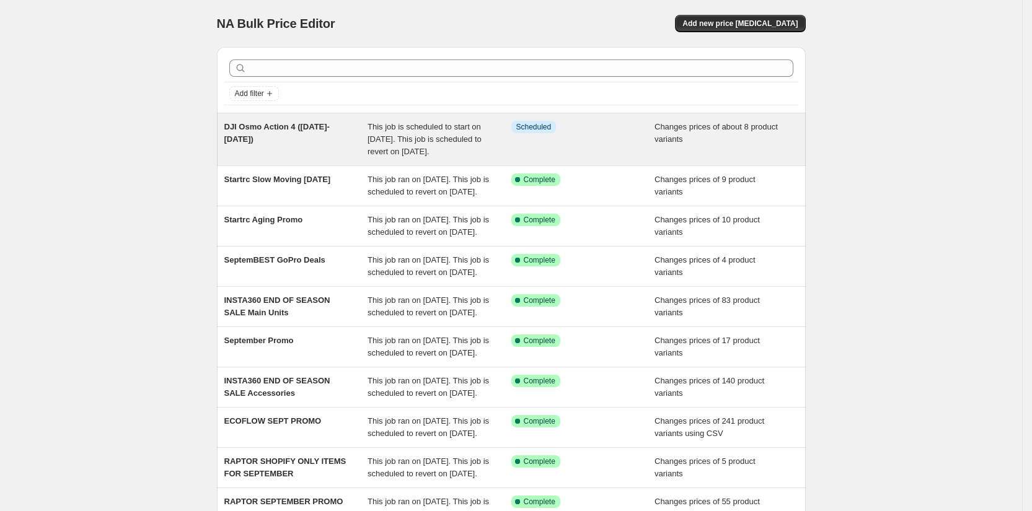
click at [278, 126] on span "DJI Osmo Action 4 (Sept 8-21)" at bounding box center [276, 133] width 105 height 22
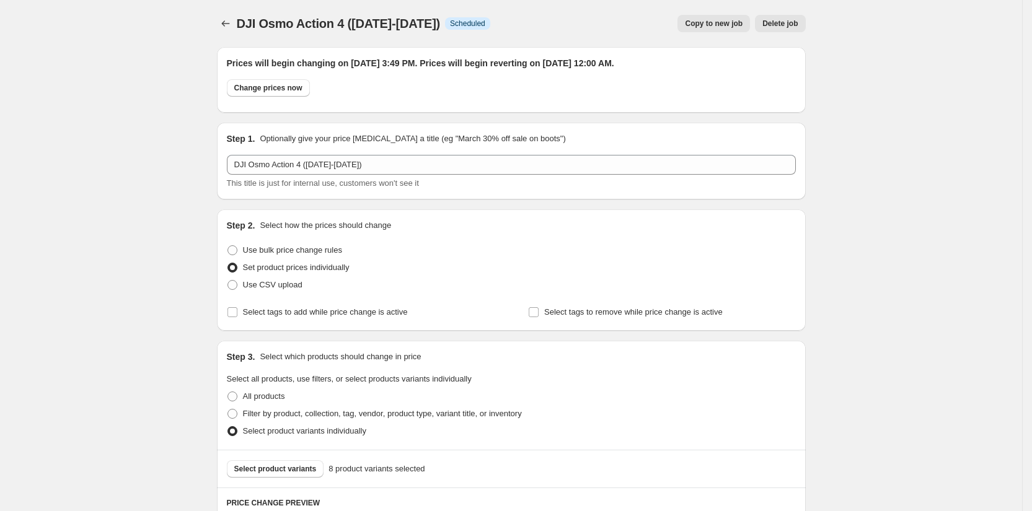
click at [399, 17] on span "DJI Osmo Action 4 (Sept 8-21)" at bounding box center [339, 24] width 204 height 14
click at [232, 23] on icon "Price change jobs" at bounding box center [225, 23] width 12 height 12
